Goal: Information Seeking & Learning: Learn about a topic

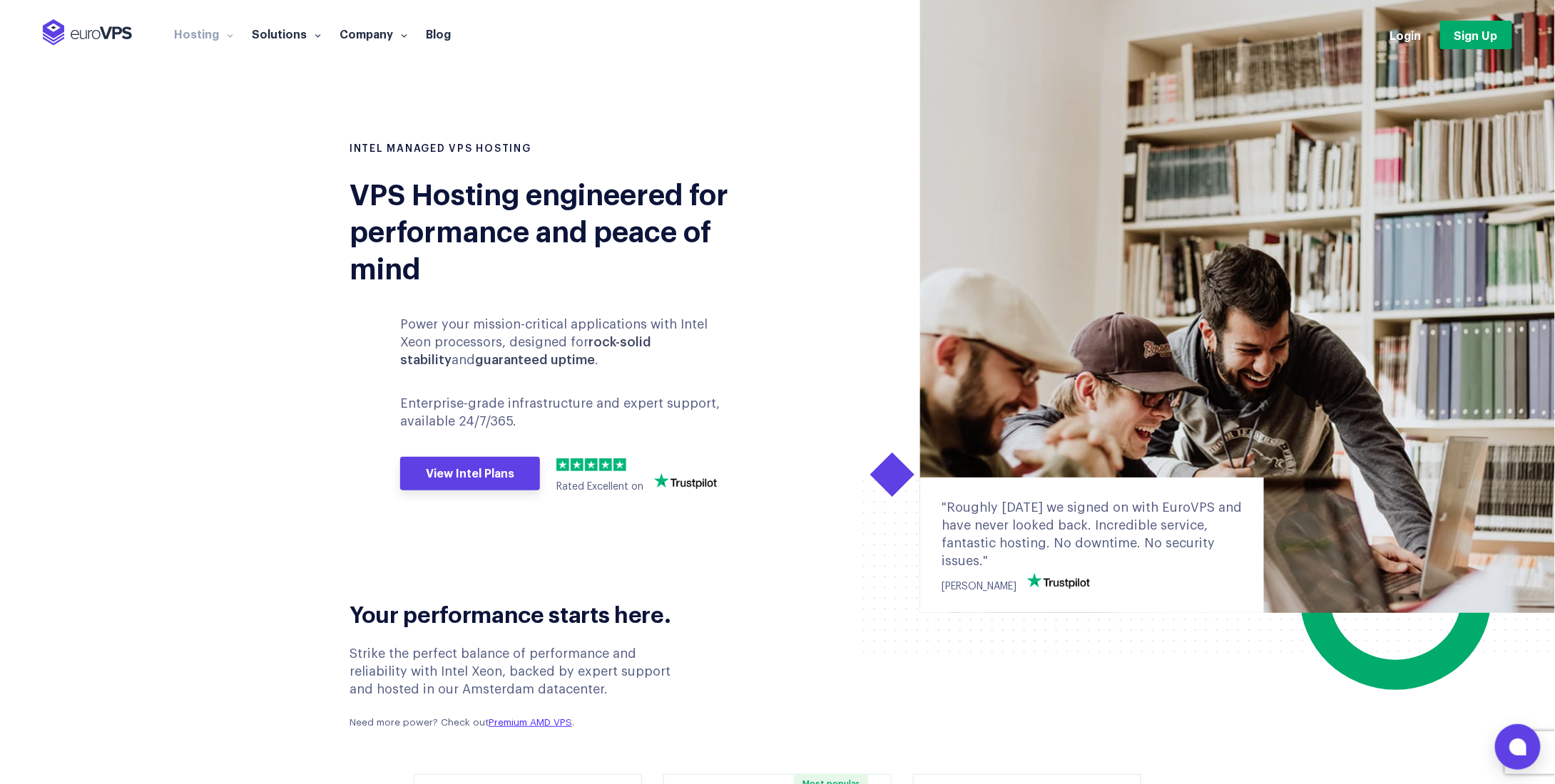
click at [475, 329] on p "Power your mission-critical applications with Intel Xeon processors, designed f…" at bounding box center [570, 343] width 338 height 54
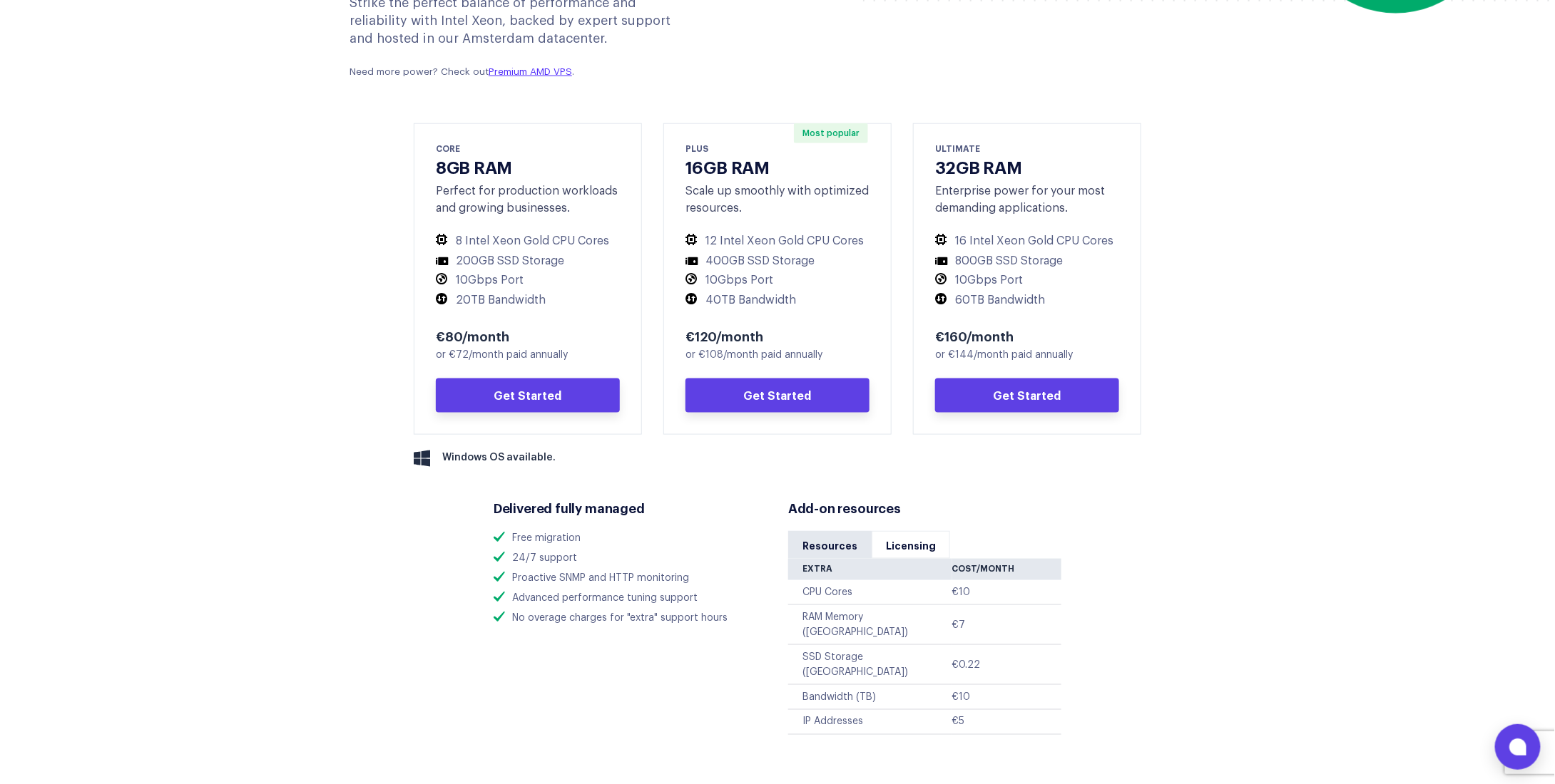
scroll to position [713, 0]
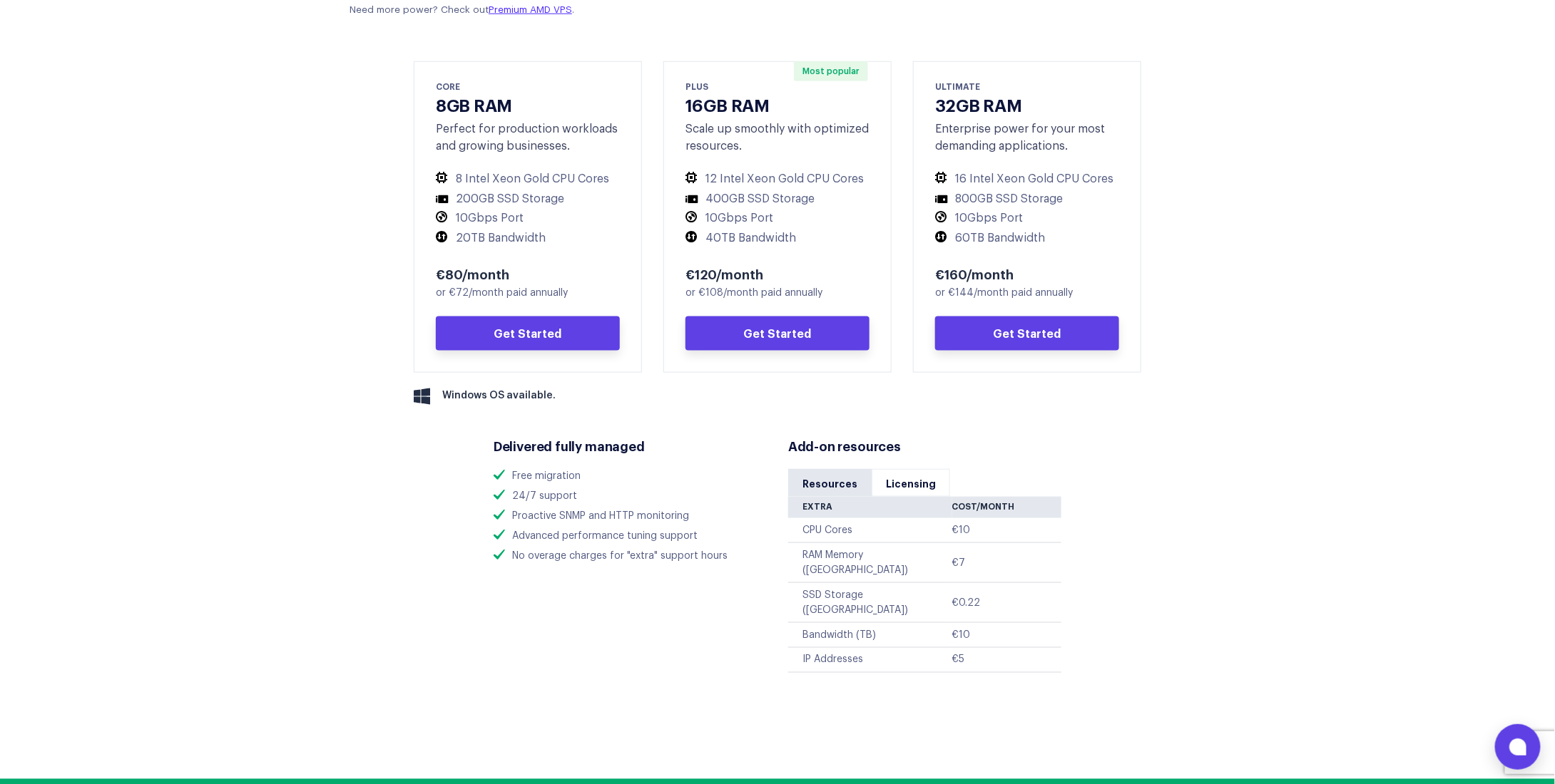
click at [536, 554] on li "No overage charges for "extra" support hours" at bounding box center [630, 556] width 273 height 15
click at [581, 566] on div "Delivered fully managed Free migration 24/7 support Proactive SNMP and HTTP mon…" at bounding box center [629, 495] width 294 height 146
click at [889, 479] on link "Licensing" at bounding box center [911, 483] width 78 height 28
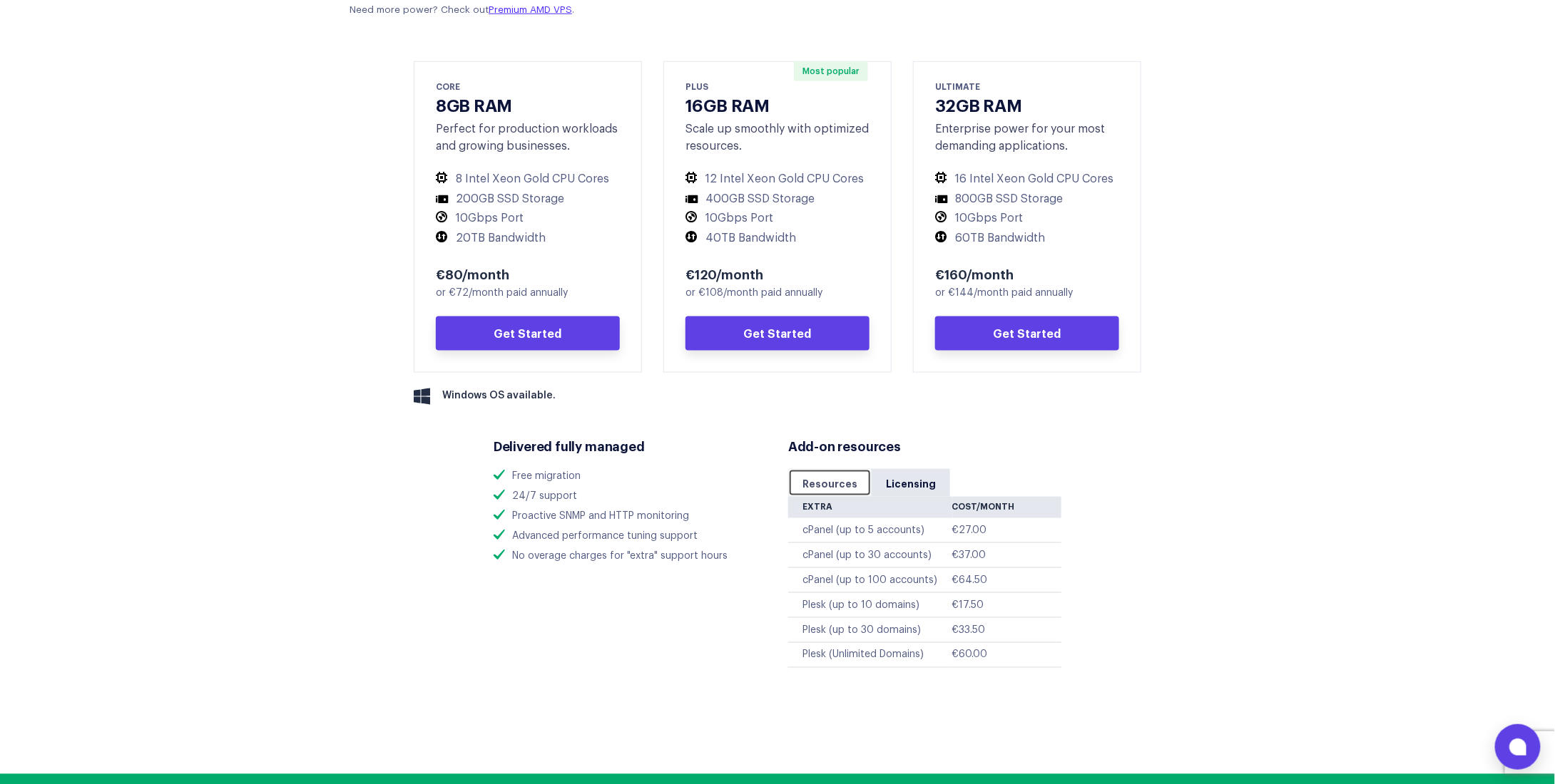
click at [831, 483] on link "Resources" at bounding box center [830, 483] width 84 height 28
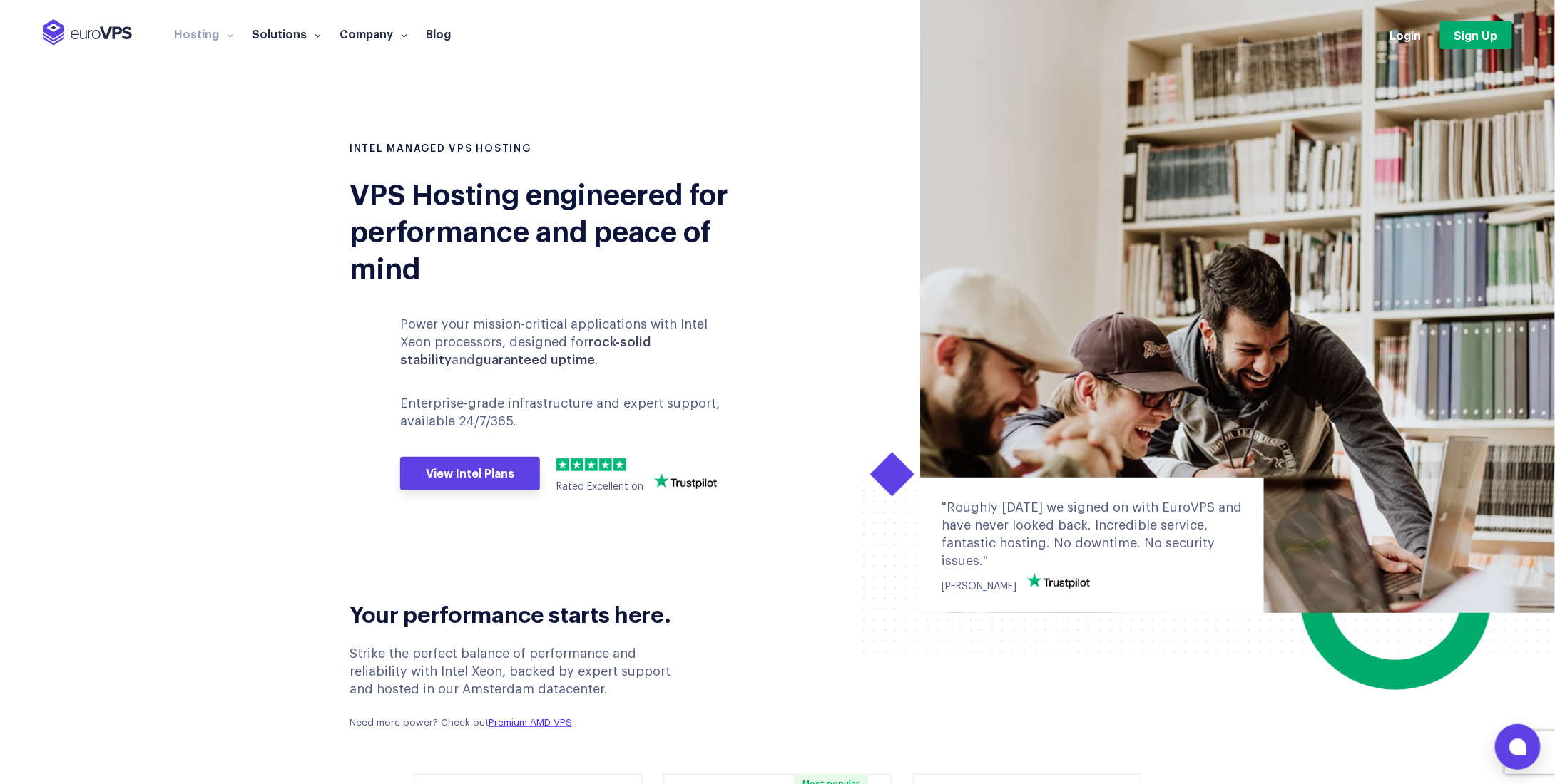
scroll to position [286, 0]
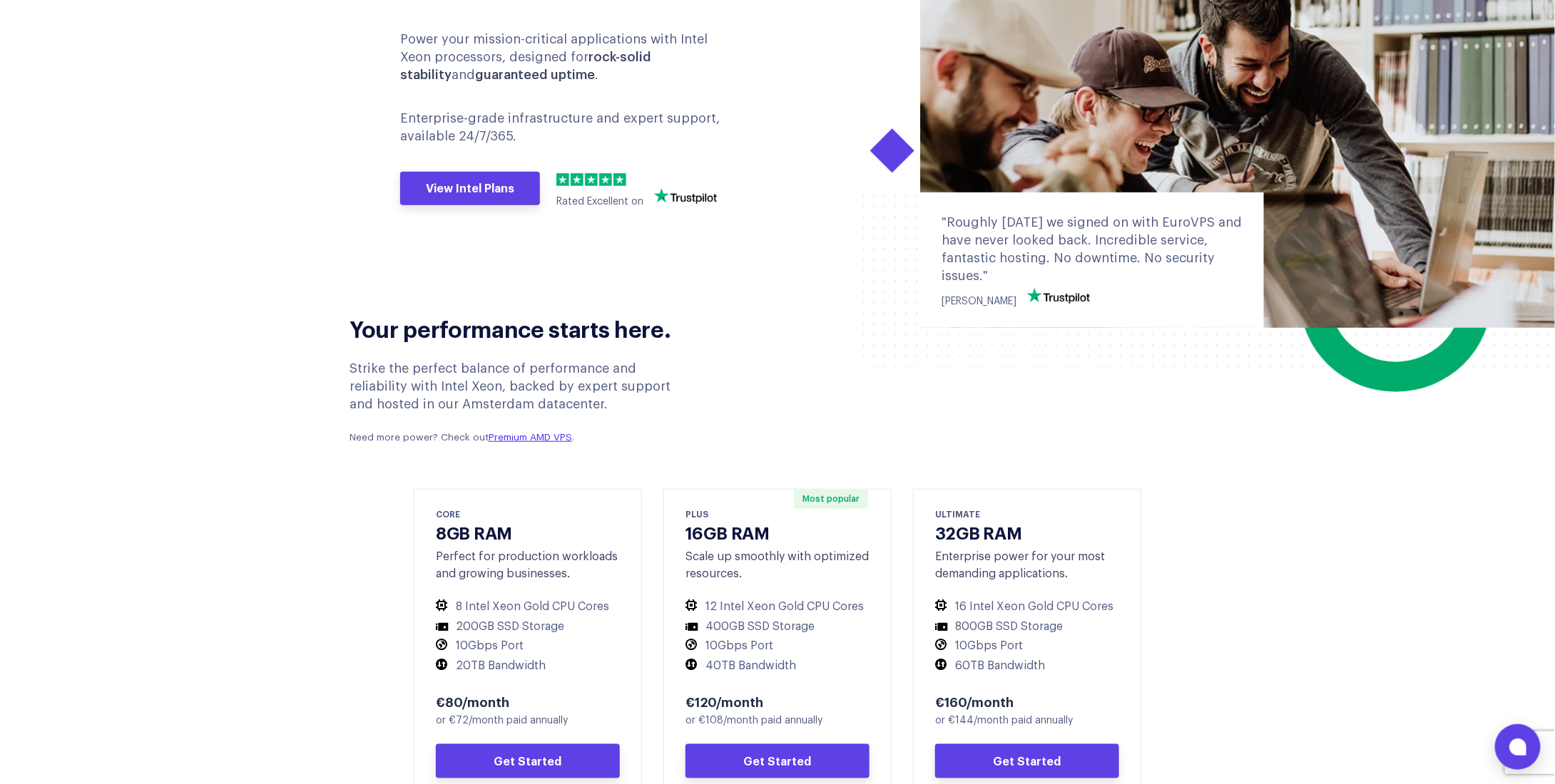
click at [318, 467] on section "Your performance starts here. Strike the perfect balance of performance and rel…" at bounding box center [777, 751] width 1555 height 912
click at [918, 353] on div "Your performance starts here. Strike the perfect balance of performance and rel…" at bounding box center [778, 374] width 878 height 157
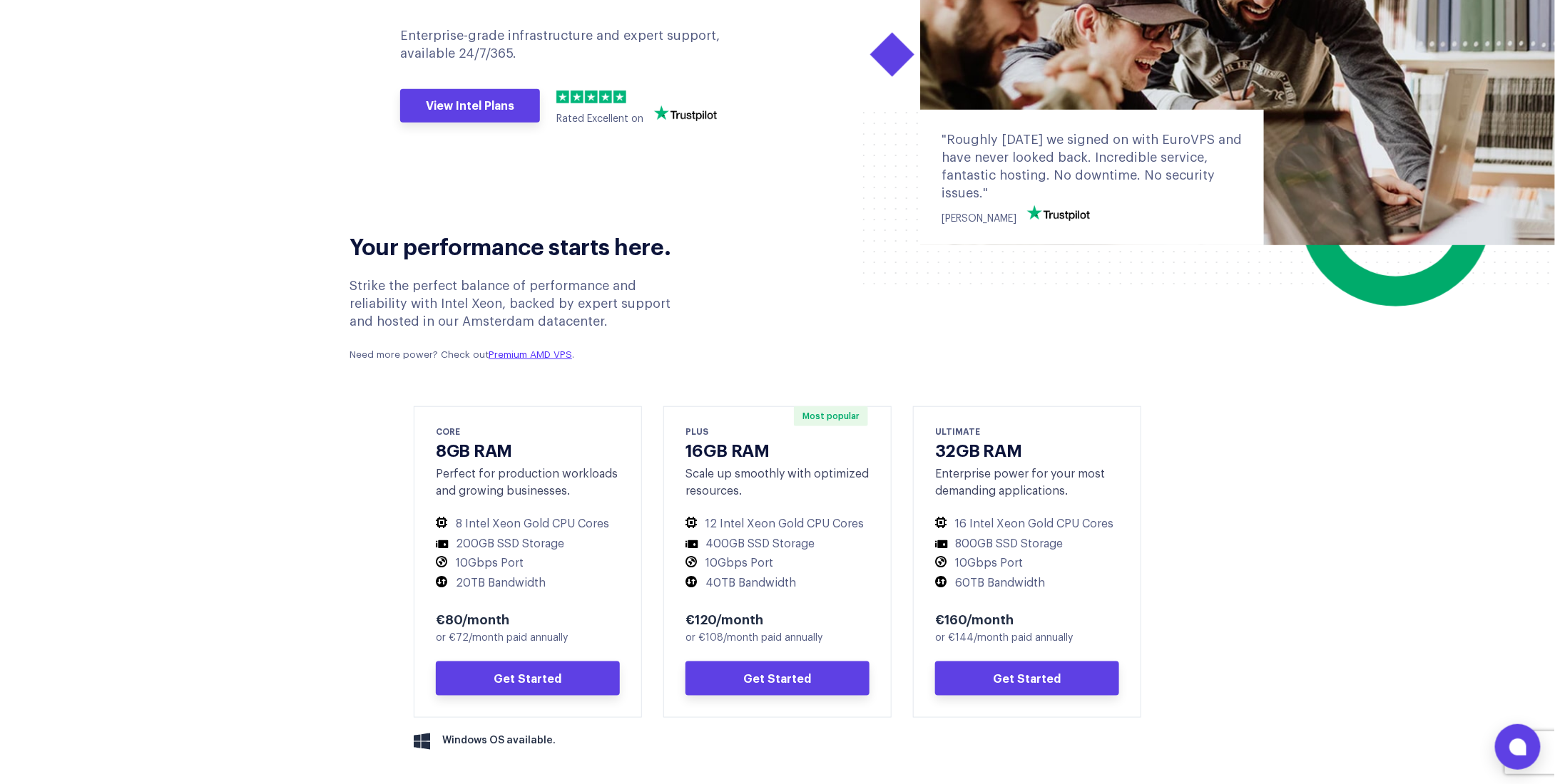
scroll to position [427, 0]
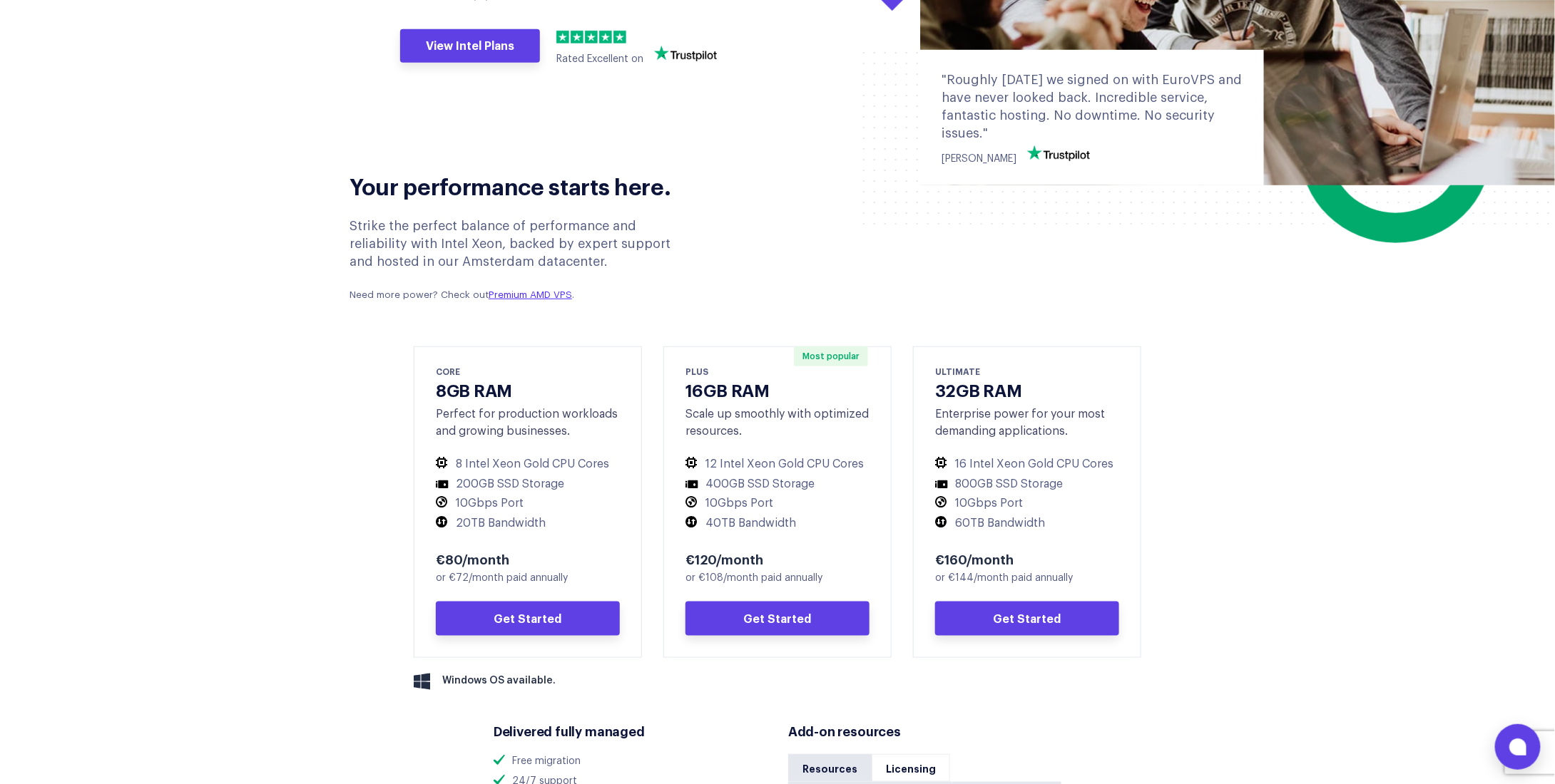
click at [293, 459] on section "Your performance starts here. Strike the perfect balance of performance and rel…" at bounding box center [777, 609] width 1555 height 912
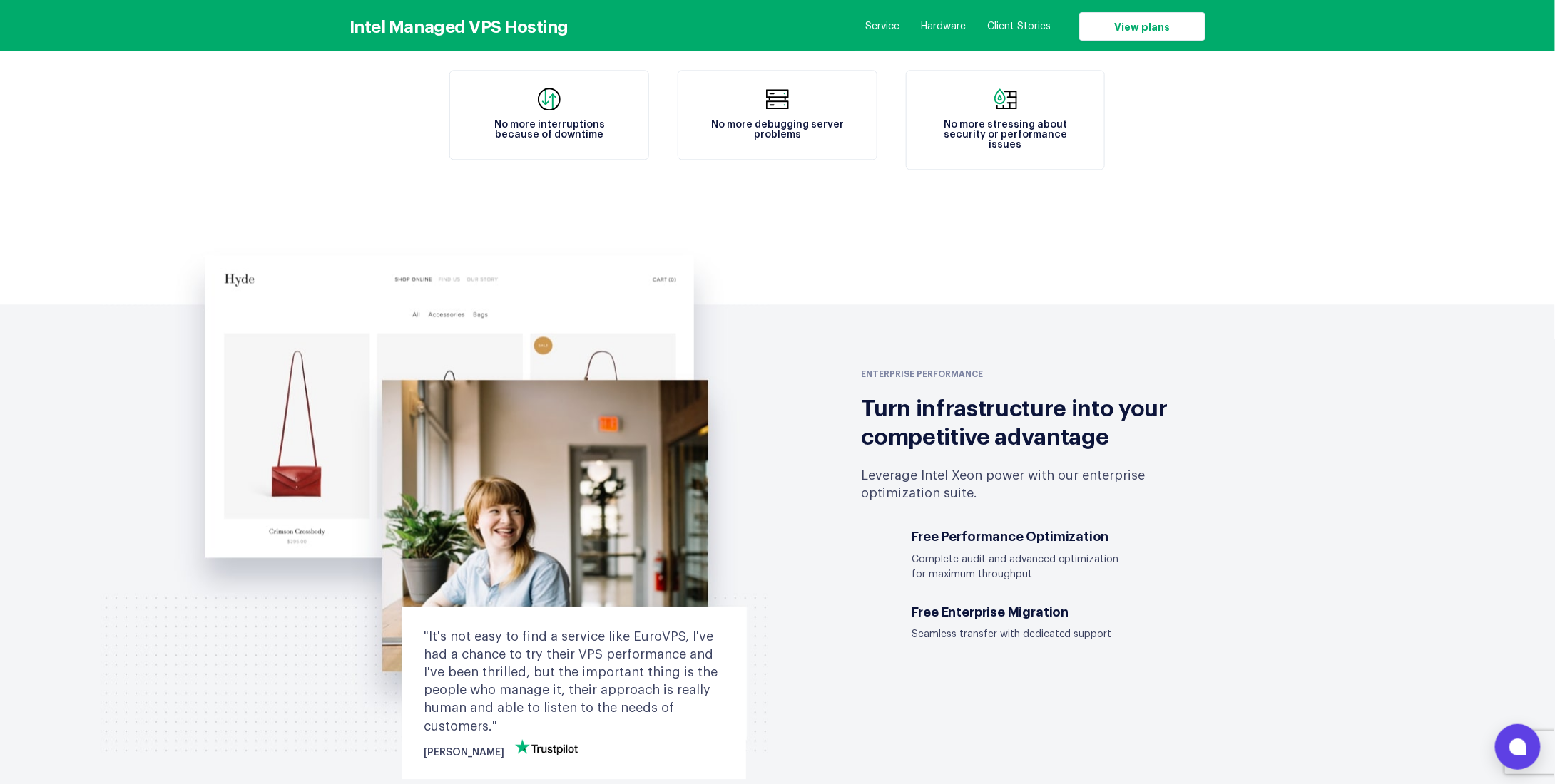
scroll to position [1712, 0]
